Goal: Information Seeking & Learning: Learn about a topic

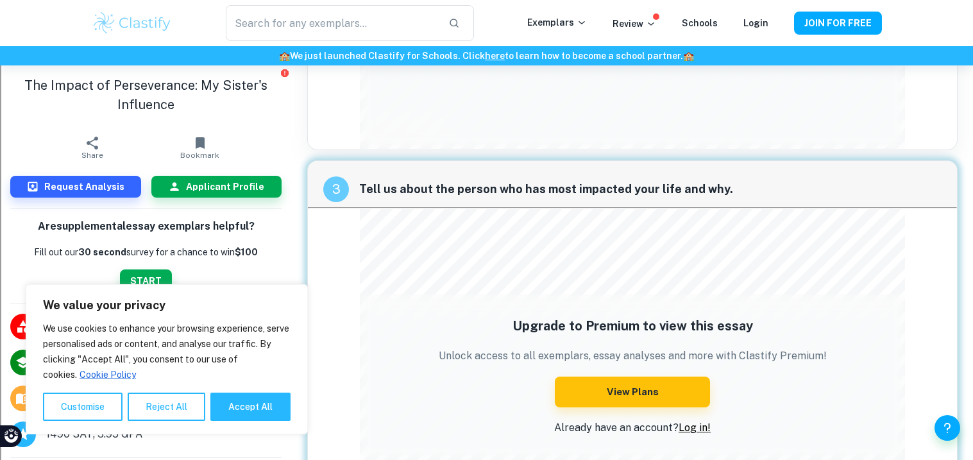
scroll to position [1087, 0]
